Goal: Task Accomplishment & Management: Use online tool/utility

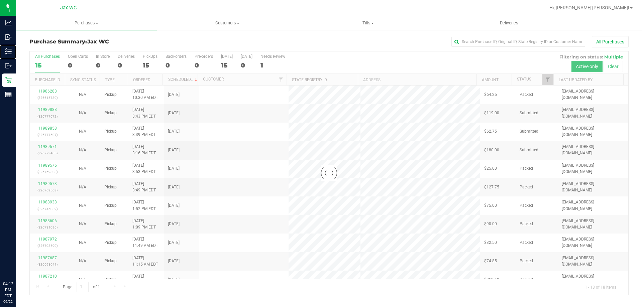
click at [0, 0] on p "Inventory" at bounding box center [0, 0] width 0 height 0
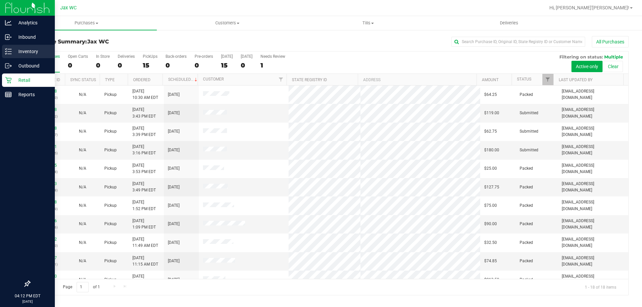
click at [26, 45] on div "Inventory" at bounding box center [28, 51] width 53 height 13
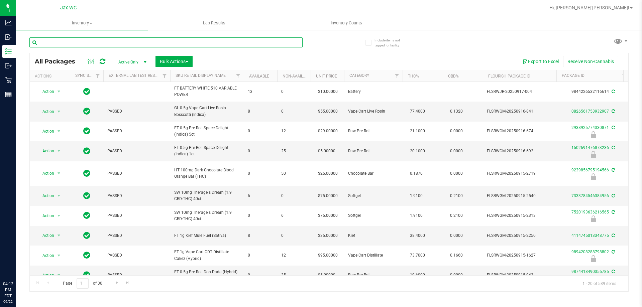
click at [93, 42] on input "text" at bounding box center [165, 42] width 273 height 10
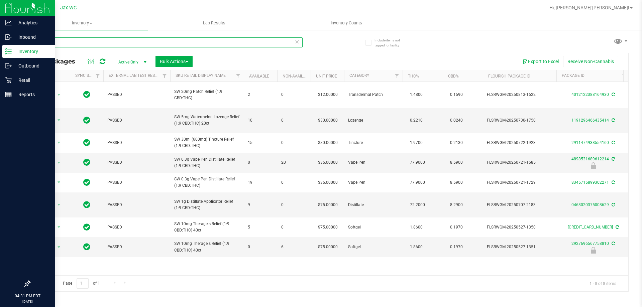
drag, startPoint x: 65, startPoint y: 41, endPoint x: 0, endPoint y: 50, distance: 65.5
click at [0, 50] on div "Analytics Inbound Inventory Outbound Retail Reports 04:31 PM EDT [DATE] 09/22 J…" at bounding box center [321, 153] width 642 height 307
type input "grape"
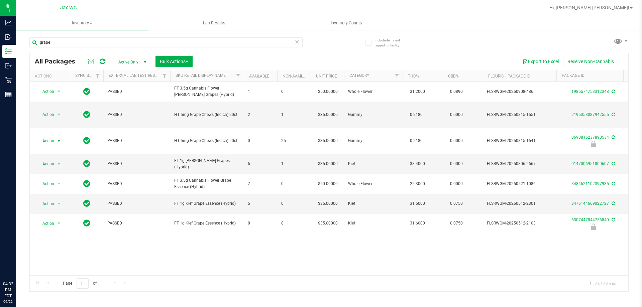
drag, startPoint x: 57, startPoint y: 142, endPoint x: 44, endPoint y: 148, distance: 13.8
click at [55, 143] on span "select" at bounding box center [59, 140] width 8 height 9
click at [67, 215] on li "Unlock package" at bounding box center [58, 220] width 43 height 10
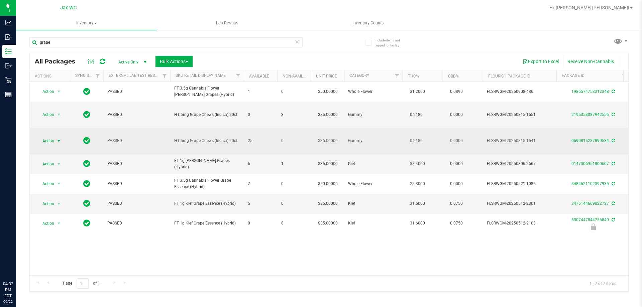
click at [53, 140] on span "Action" at bounding box center [45, 140] width 18 height 9
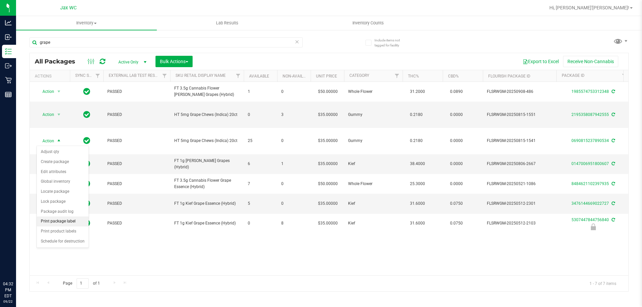
click at [77, 221] on li "Print package label" at bounding box center [63, 222] width 52 height 10
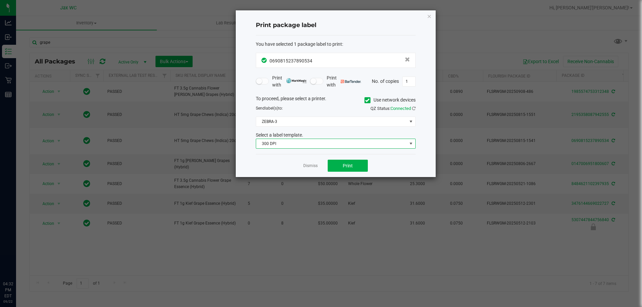
click at [332, 144] on span "300 DPI" at bounding box center [331, 143] width 151 height 9
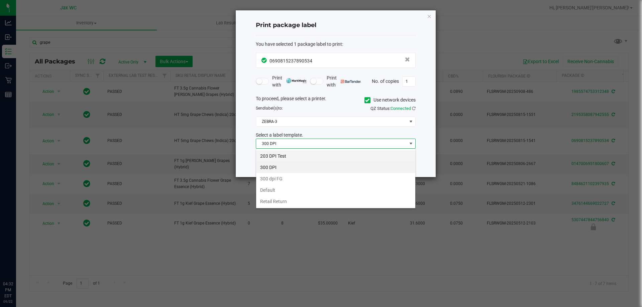
scroll to position [10, 160]
click at [309, 154] on li "203 DPI Test" at bounding box center [335, 155] width 159 height 11
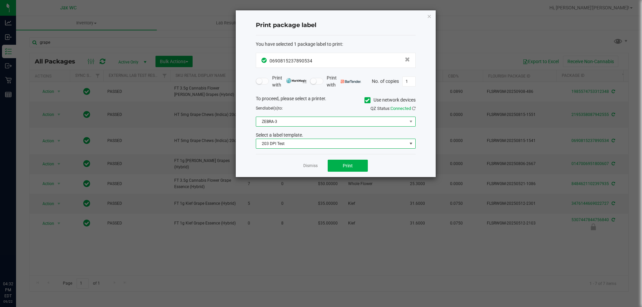
click at [324, 121] on span "ZEBRA-3" at bounding box center [331, 121] width 151 height 9
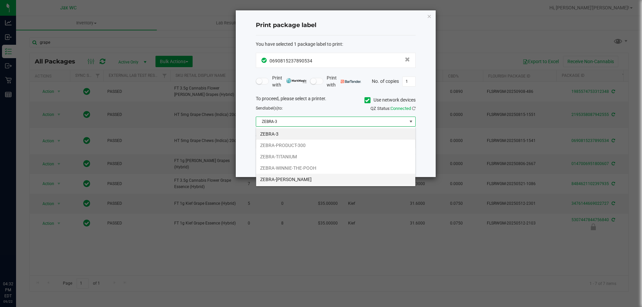
click at [311, 180] on li "ZEBRA-[PERSON_NAME]" at bounding box center [335, 179] width 159 height 11
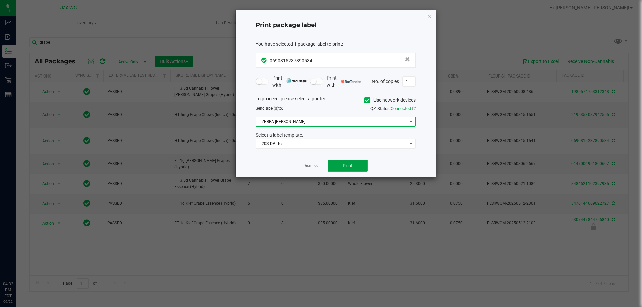
click at [345, 168] on span "Print" at bounding box center [348, 165] width 10 height 5
click at [312, 167] on link "Dismiss" at bounding box center [310, 166] width 14 height 6
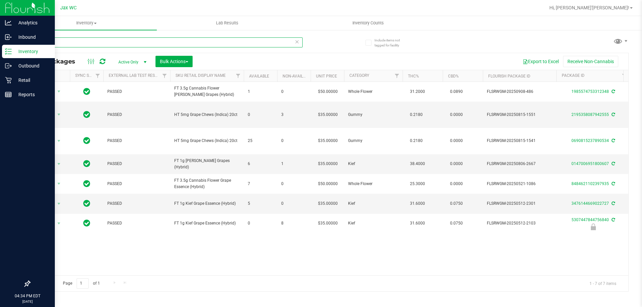
drag, startPoint x: 59, startPoint y: 43, endPoint x: 0, endPoint y: 45, distance: 58.9
click at [0, 44] on div "Analytics Inbound Inventory Outbound Retail Reports 04:34 PM EDT [DATE] 09/22 J…" at bounding box center [321, 153] width 642 height 307
type input "1540602690870804"
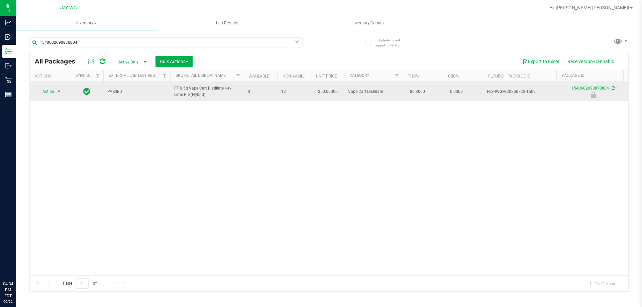
click at [57, 92] on span "select" at bounding box center [58, 91] width 5 height 5
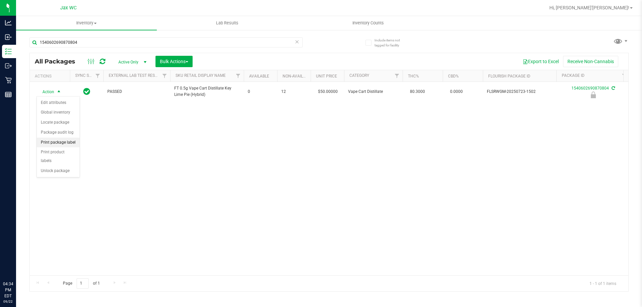
click at [69, 142] on li "Print package label" at bounding box center [58, 143] width 43 height 10
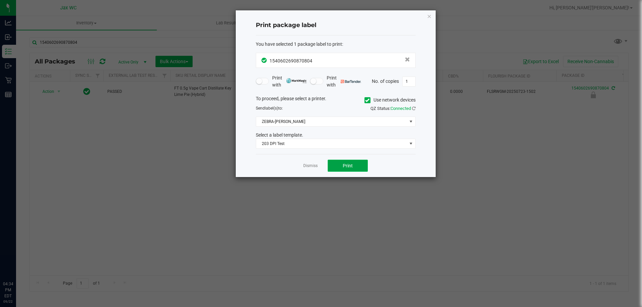
click at [339, 165] on button "Print" at bounding box center [348, 166] width 40 height 12
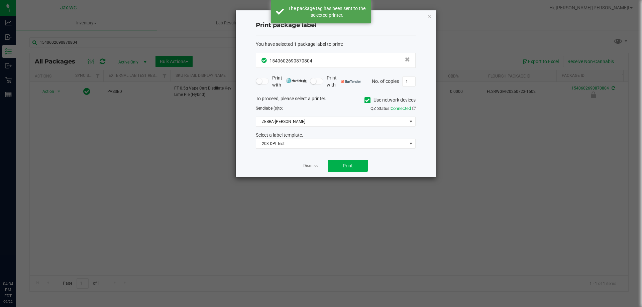
drag, startPoint x: 315, startPoint y: 166, endPoint x: 275, endPoint y: 164, distance: 39.8
click at [314, 166] on link "Dismiss" at bounding box center [310, 166] width 14 height 6
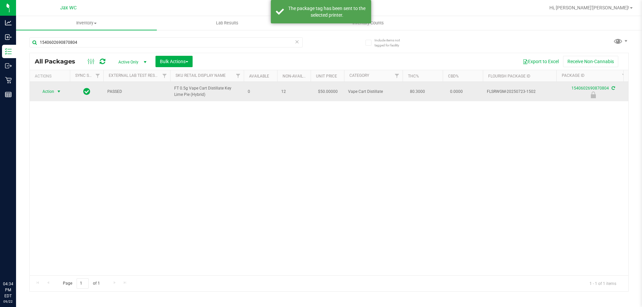
click at [56, 93] on span "select" at bounding box center [58, 91] width 5 height 5
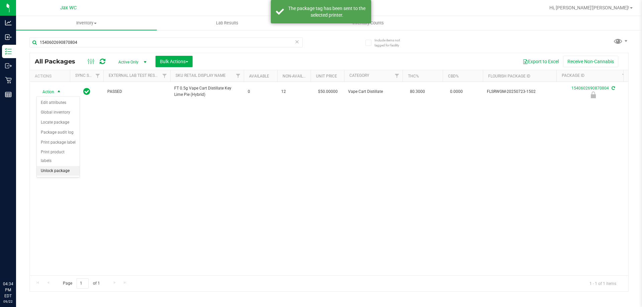
click at [61, 166] on li "Unlock package" at bounding box center [58, 171] width 43 height 10
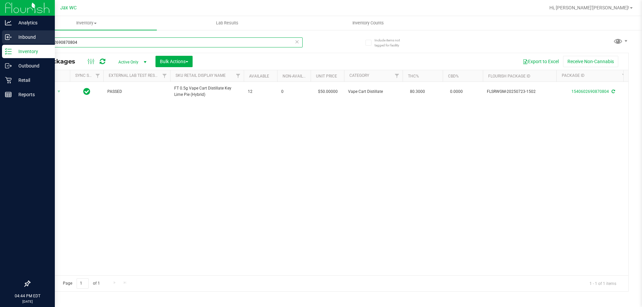
drag, startPoint x: 18, startPoint y: 39, endPoint x: 0, endPoint y: 39, distance: 17.7
click at [0, 39] on div "Analytics Inbound Inventory Outbound Retail Reports 04:44 PM EDT [DATE] 09/22 J…" at bounding box center [321, 153] width 642 height 307
type input "8933895404393498"
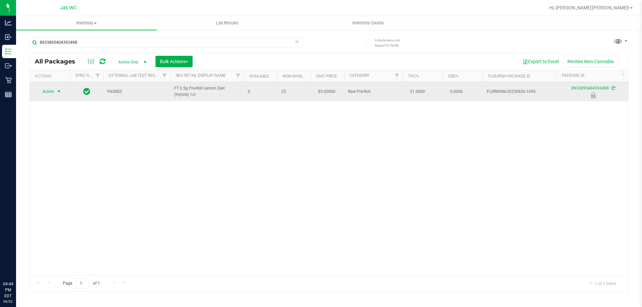
click at [56, 92] on span "select" at bounding box center [59, 91] width 8 height 9
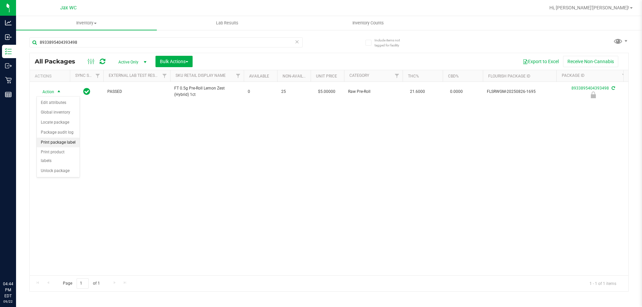
click at [70, 142] on li "Print package label" at bounding box center [58, 143] width 43 height 10
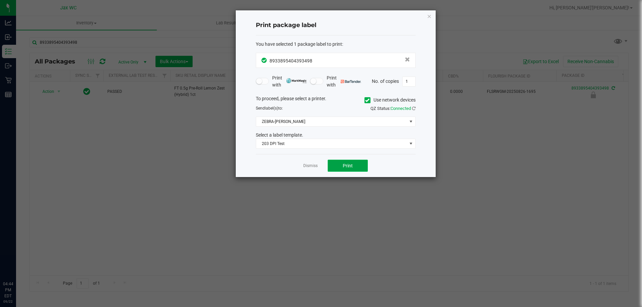
click at [336, 165] on button "Print" at bounding box center [348, 166] width 40 height 12
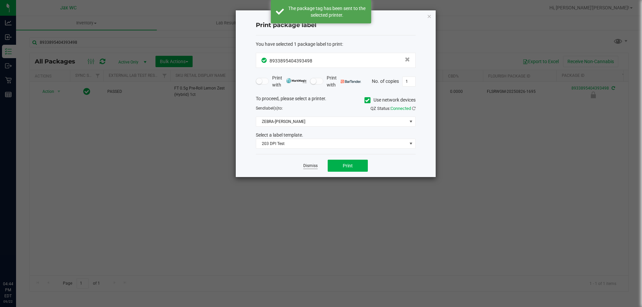
click at [310, 166] on link "Dismiss" at bounding box center [310, 166] width 14 height 6
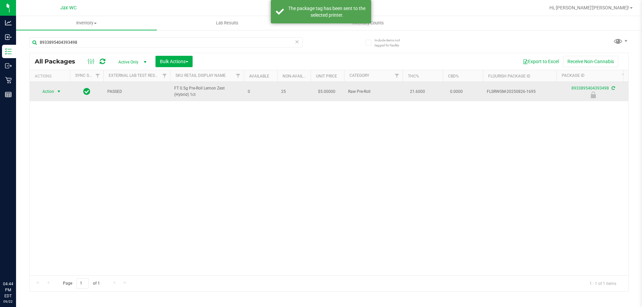
click at [50, 91] on span "Action" at bounding box center [45, 91] width 18 height 9
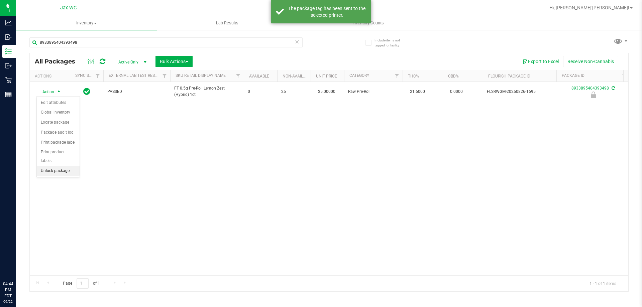
drag, startPoint x: 61, startPoint y: 161, endPoint x: 63, endPoint y: 167, distance: 5.6
click at [62, 166] on li "Unlock package" at bounding box center [58, 171] width 43 height 10
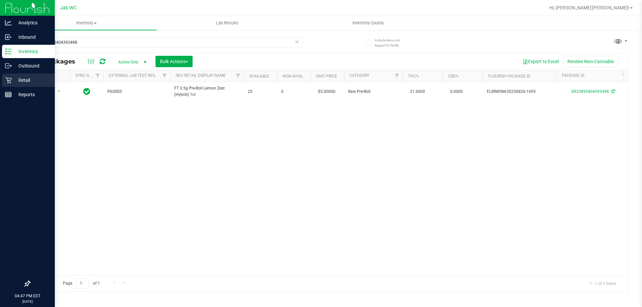
click at [18, 80] on p "Retail" at bounding box center [32, 80] width 40 height 8
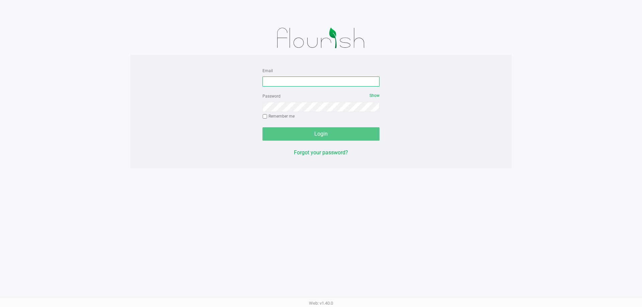
drag, startPoint x: 339, startPoint y: 86, endPoint x: 340, endPoint y: 81, distance: 4.7
click at [340, 81] on input "Email" at bounding box center [320, 82] width 117 height 10
type input "[PERSON_NAME][EMAIL_ADDRESS][DOMAIN_NAME]"
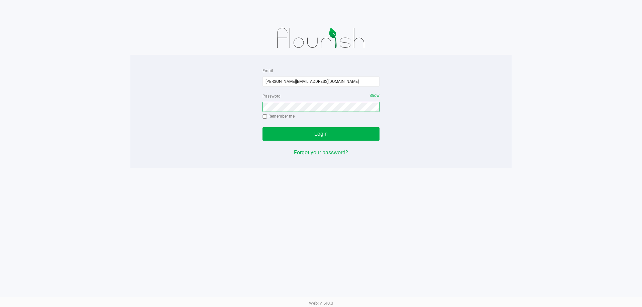
click at [262, 127] on button "Login" at bounding box center [320, 133] width 117 height 13
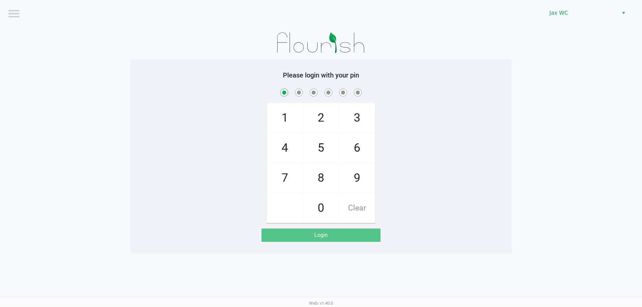
checkbox input "true"
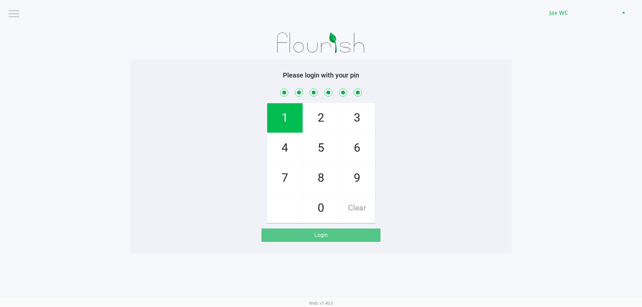
checkbox input "true"
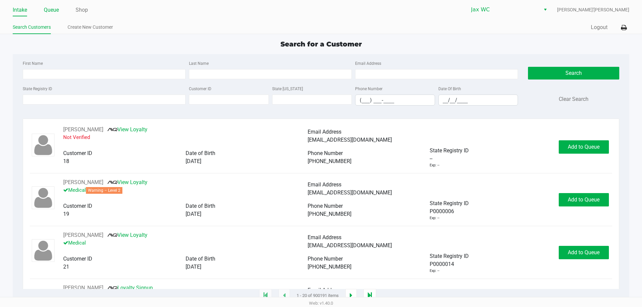
click at [57, 10] on link "Queue" at bounding box center [51, 9] width 15 height 9
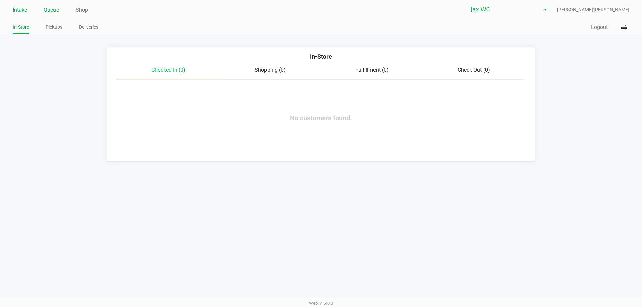
click at [23, 6] on link "Intake" at bounding box center [20, 9] width 14 height 9
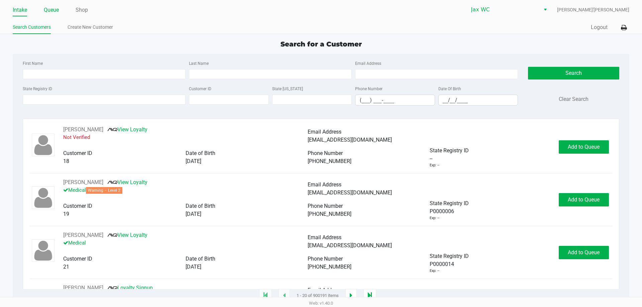
click at [54, 11] on link "Queue" at bounding box center [51, 9] width 15 height 9
